Goal: Task Accomplishment & Management: Manage account settings

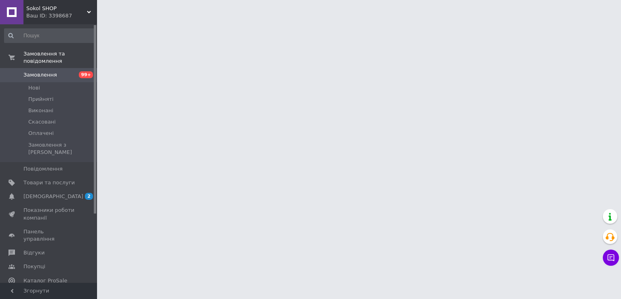
select select "ru"
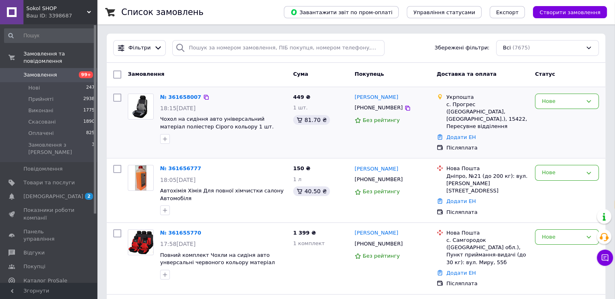
scroll to position [40, 0]
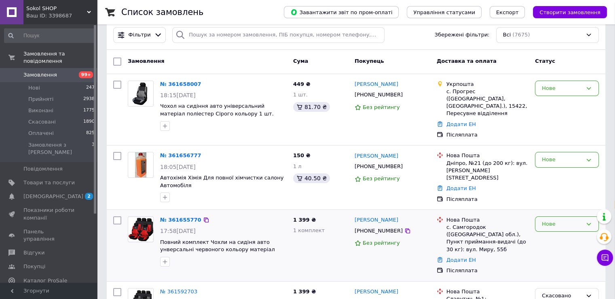
click at [562, 220] on div "Нове" at bounding box center [562, 224] width 40 height 8
click at [554, 233] on li "Прийнято" at bounding box center [567, 240] width 63 height 15
click at [562, 157] on div "Нове" at bounding box center [567, 160] width 64 height 16
click at [583, 82] on div "Нове" at bounding box center [567, 89] width 64 height 16
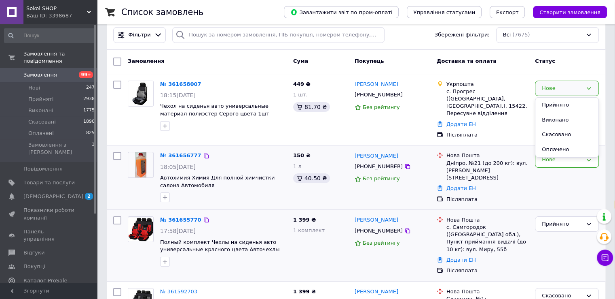
drag, startPoint x: 580, startPoint y: 103, endPoint x: 586, endPoint y: 142, distance: 39.7
click at [580, 103] on li "Прийнято" at bounding box center [567, 105] width 63 height 15
click at [578, 156] on div "Нове" at bounding box center [562, 159] width 40 height 8
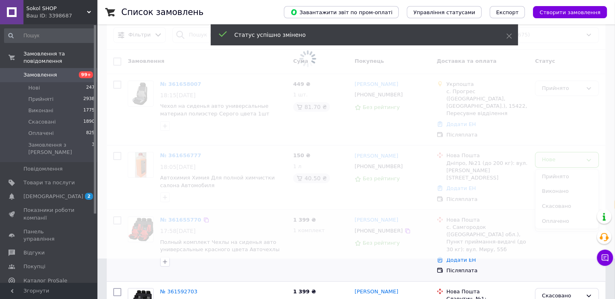
click at [572, 169] on span at bounding box center [307, 109] width 615 height 299
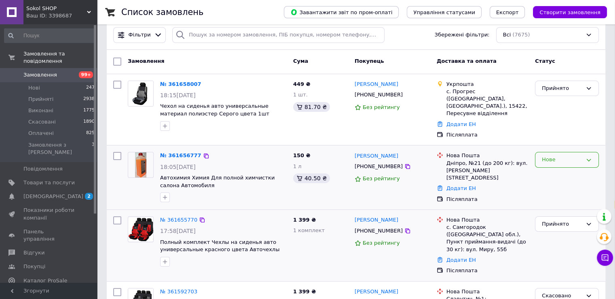
click at [570, 155] on div "Нове" at bounding box center [562, 159] width 40 height 8
click at [564, 169] on li "Прийнято" at bounding box center [567, 176] width 63 height 15
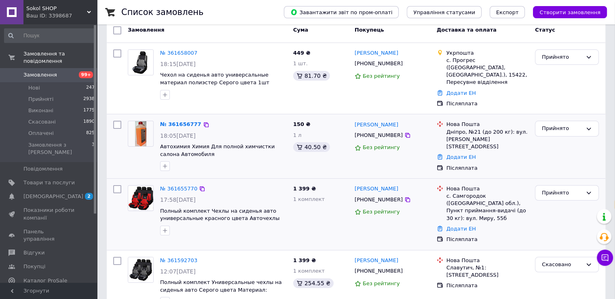
scroll to position [81, 0]
